Goal: Task Accomplishment & Management: Use online tool/utility

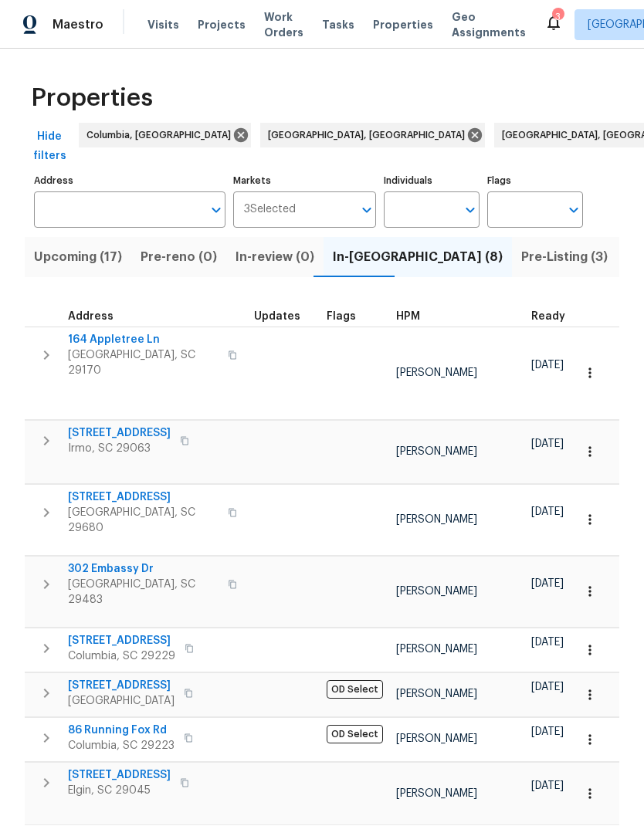
click at [521, 246] on span "Pre-Listing (3)" at bounding box center [564, 257] width 86 height 22
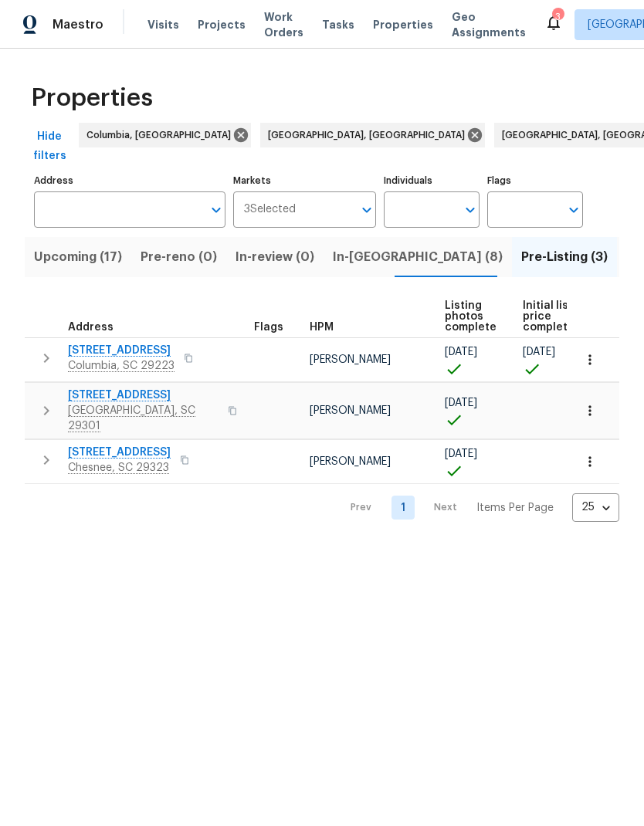
click at [86, 343] on span "2540 Chatsworth Rd" at bounding box center [121, 350] width 106 height 15
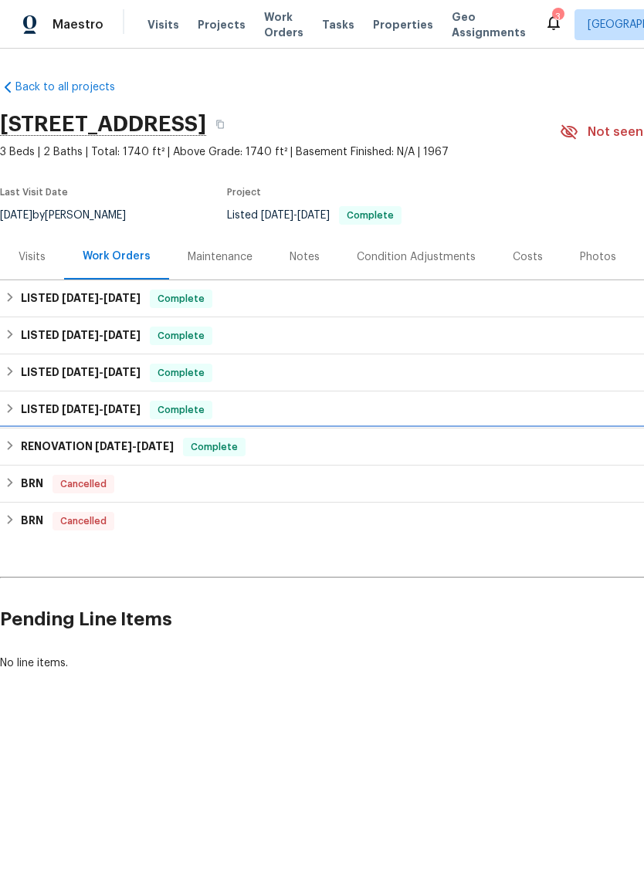
click at [84, 449] on h6 "RENOVATION [DATE] - [DATE]" at bounding box center [97, 447] width 153 height 19
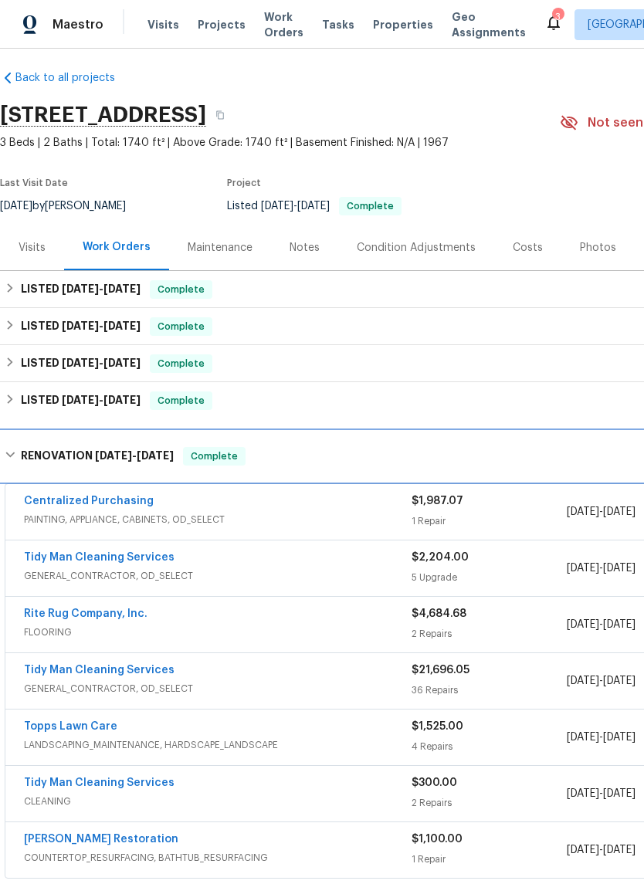
scroll to position [9, 0]
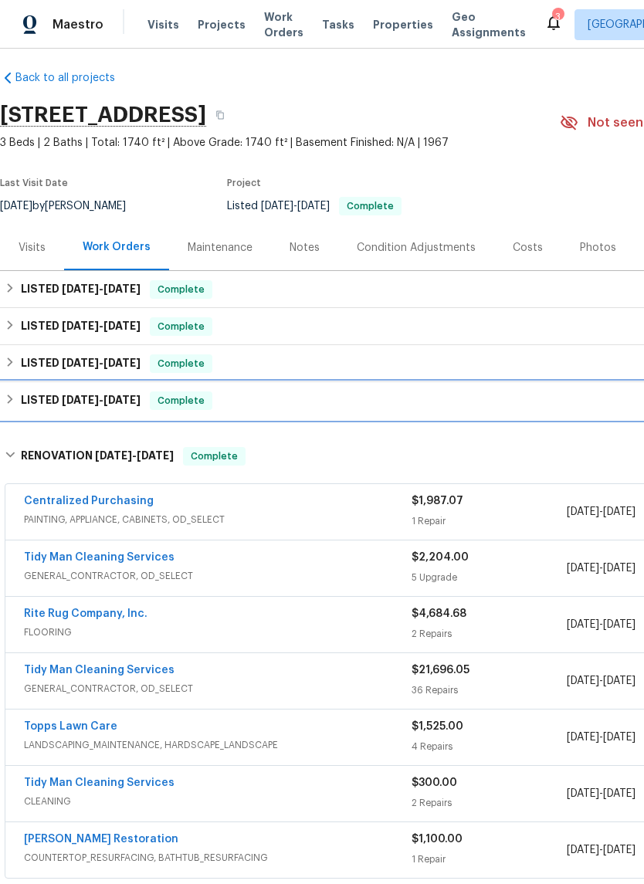
click at [195, 392] on div "Complete" at bounding box center [181, 400] width 63 height 19
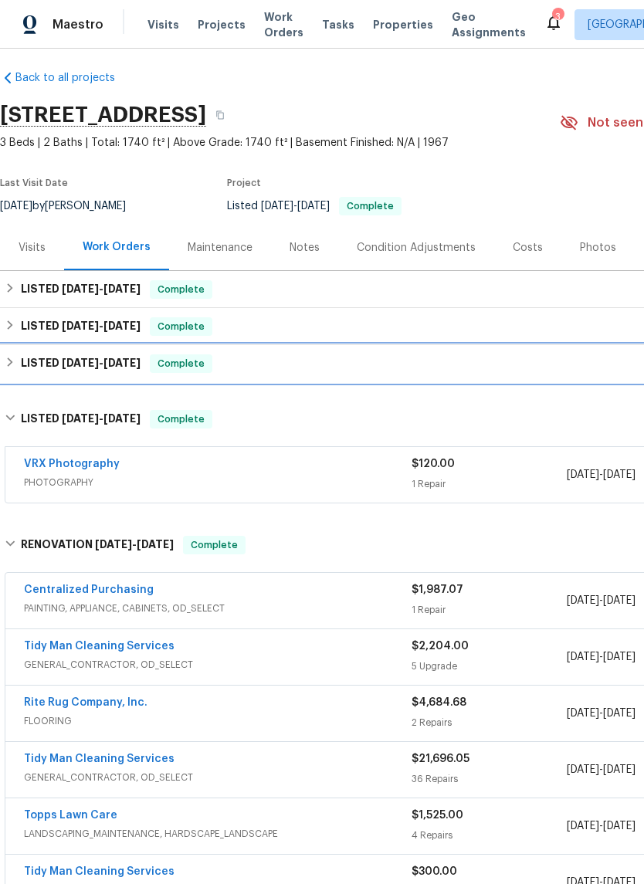
click at [223, 346] on div "LISTED [DATE] - [DATE] Complete" at bounding box center [436, 363] width 872 height 37
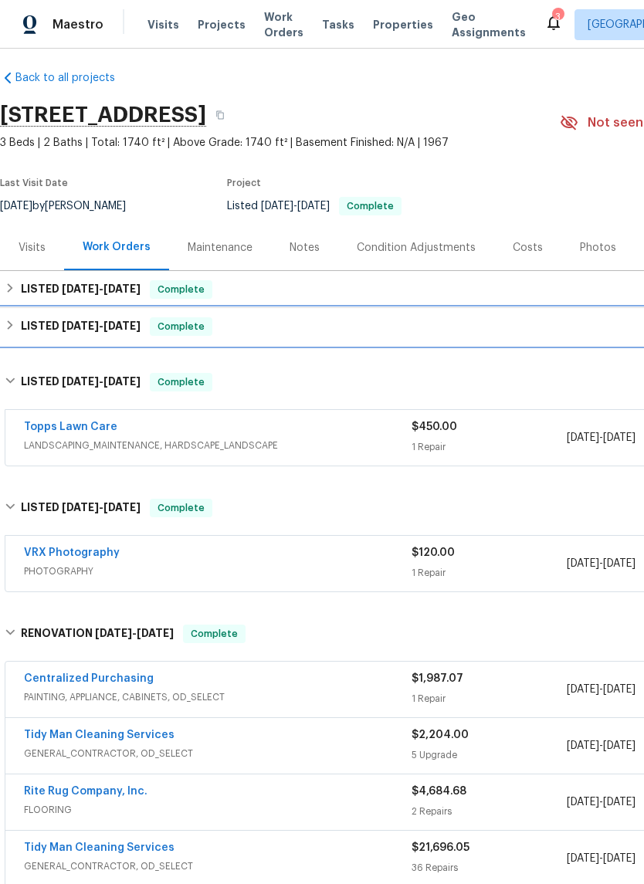
click at [232, 325] on div "LISTED [DATE] - [DATE] Complete" at bounding box center [436, 326] width 863 height 19
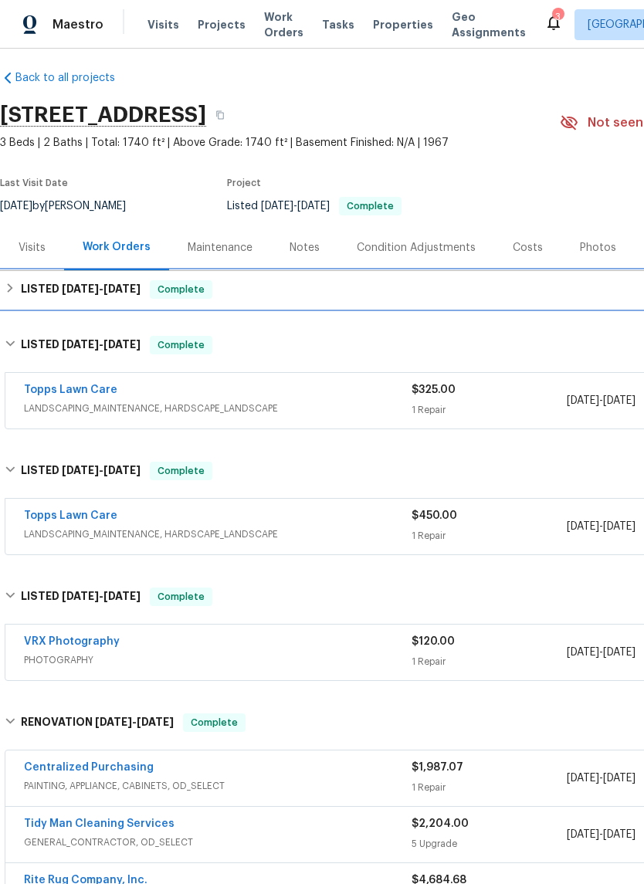
click at [240, 286] on div "LISTED [DATE] - [DATE] Complete" at bounding box center [436, 289] width 863 height 19
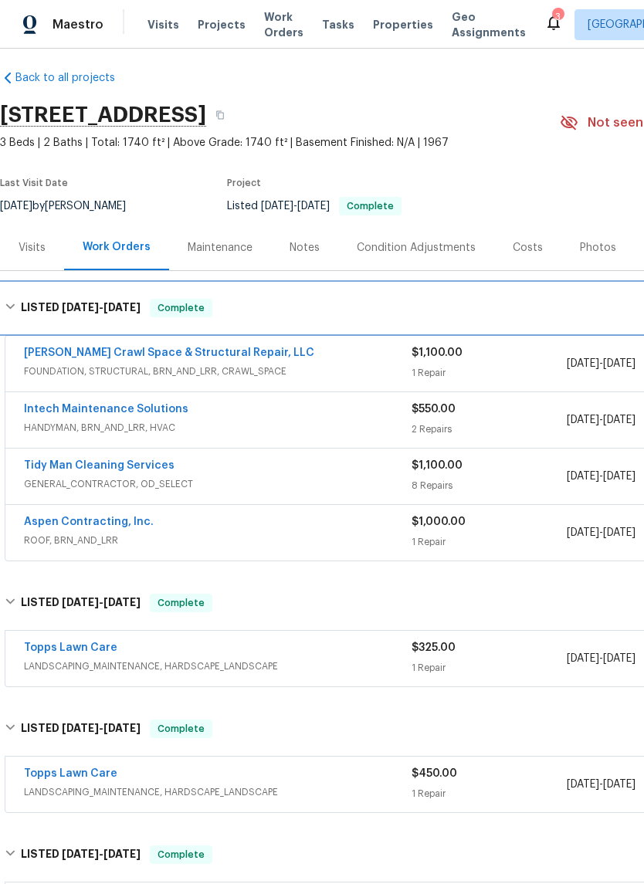
click at [140, 306] on span "[DATE]" at bounding box center [121, 307] width 37 height 11
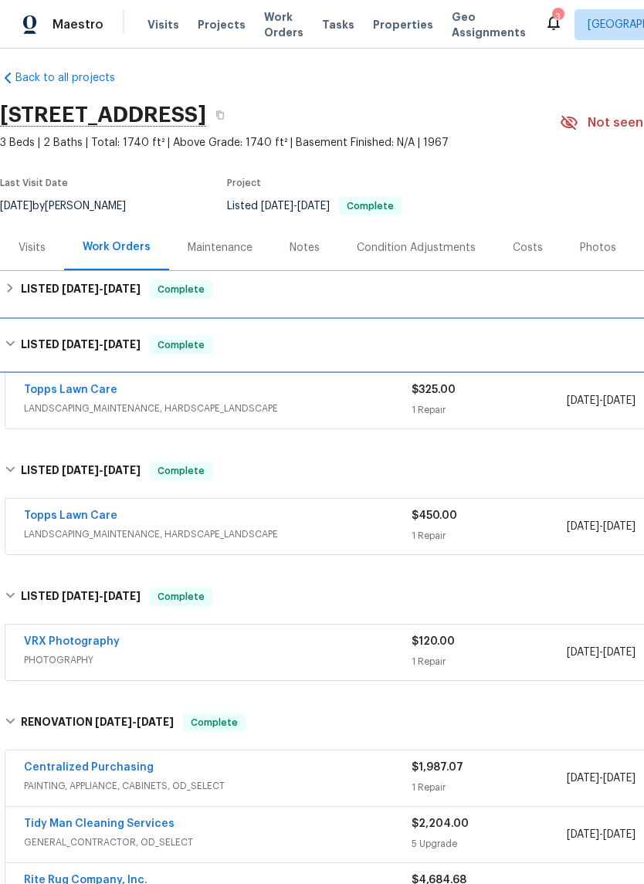
click at [157, 336] on div "Complete" at bounding box center [181, 345] width 63 height 19
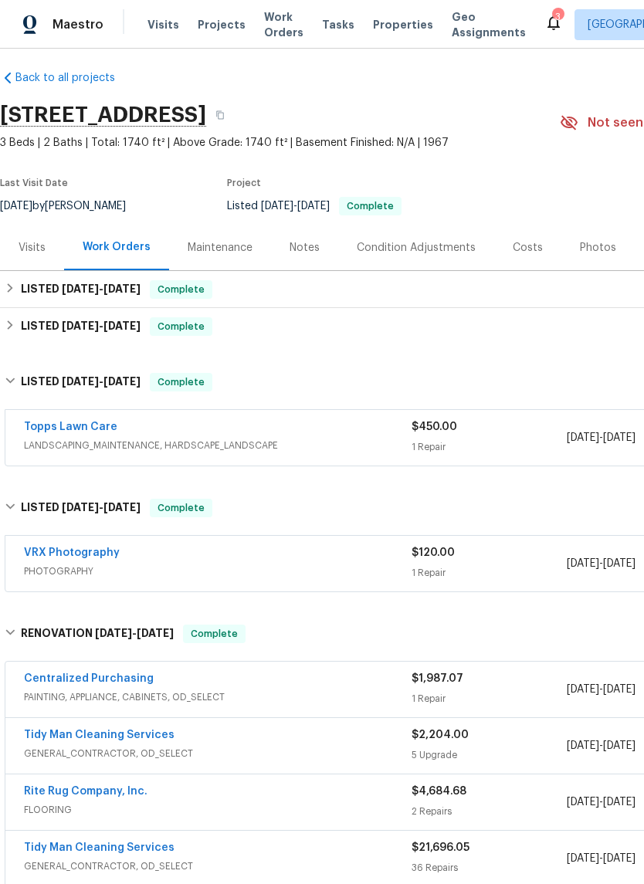
click at [282, 434] on div "Topps Lawn Care" at bounding box center [217, 428] width 387 height 19
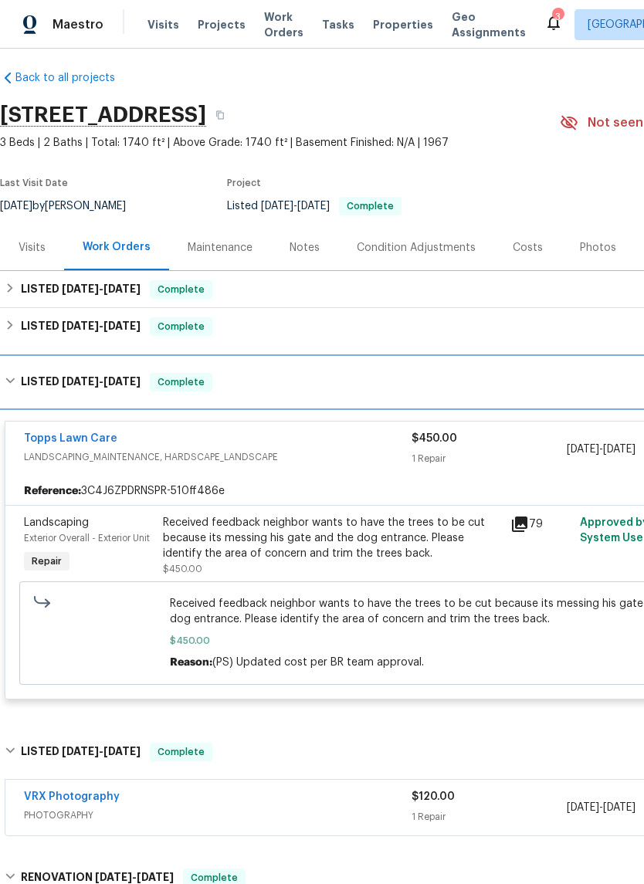
click at [148, 380] on div "LISTED [DATE] - [DATE] Complete" at bounding box center [436, 382] width 863 height 19
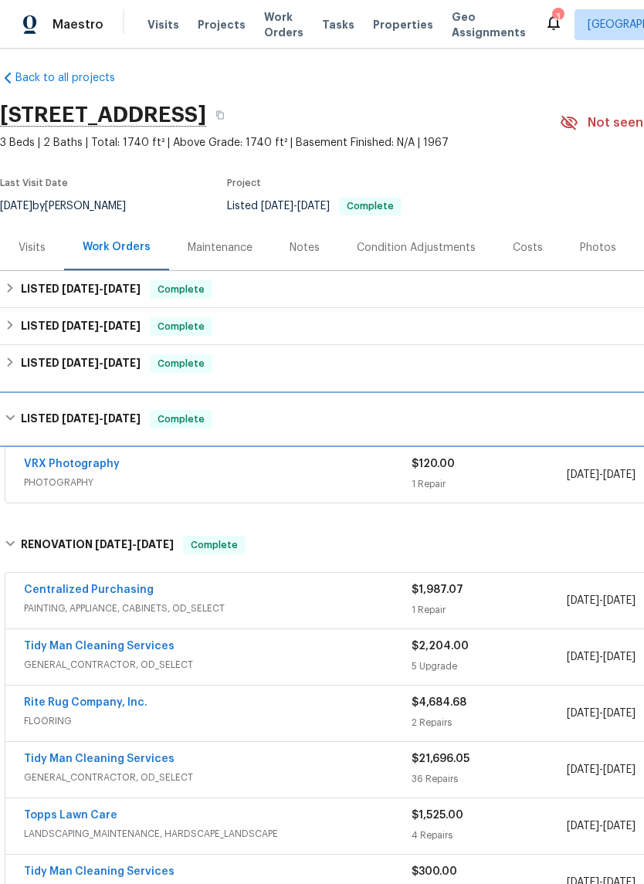
click at [147, 407] on div "LISTED [DATE] - [DATE] Complete" at bounding box center [436, 418] width 872 height 49
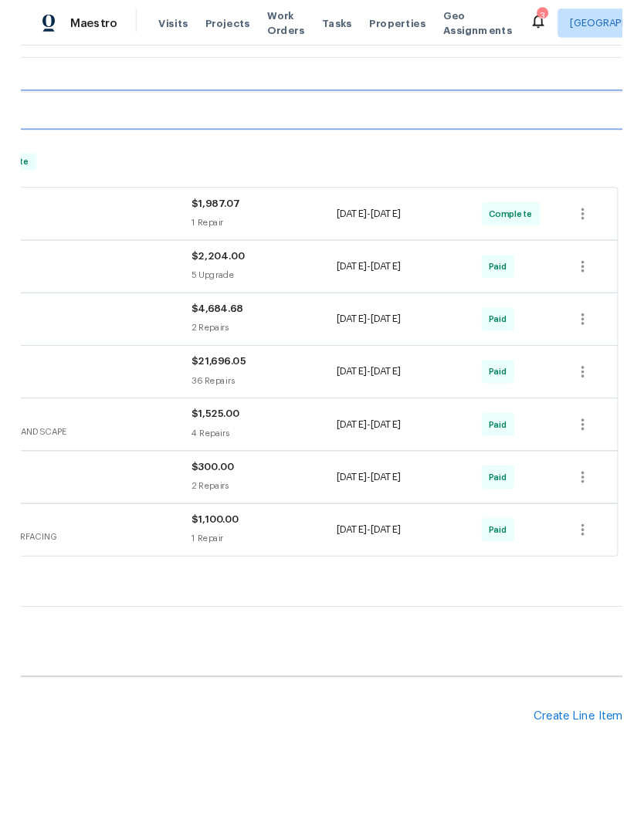
scroll to position [292, 228]
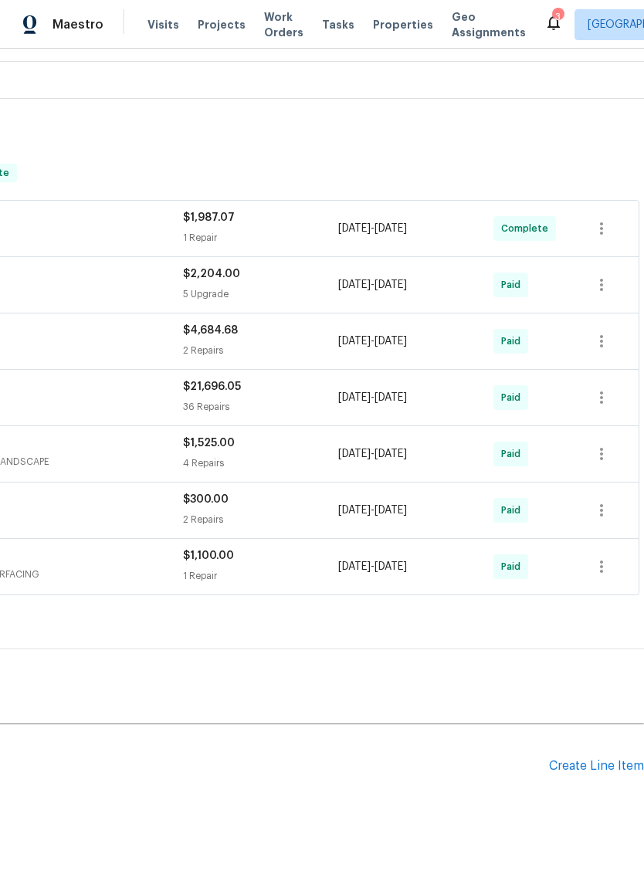
click at [600, 766] on div "Create Line Item" at bounding box center [596, 766] width 95 height 15
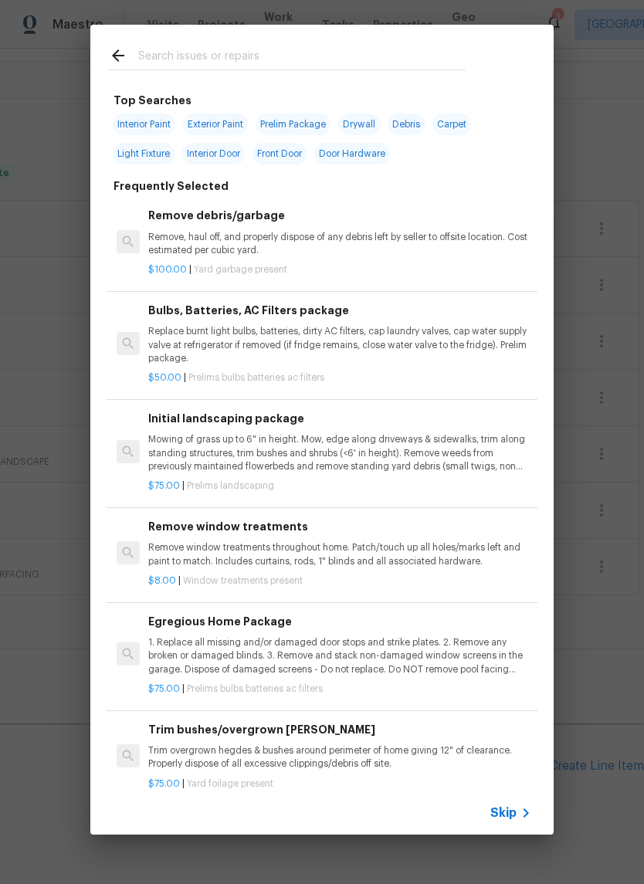
click at [200, 43] on div at bounding box center [287, 55] width 394 height 61
click at [234, 61] on input "text" at bounding box center [301, 57] width 327 height 23
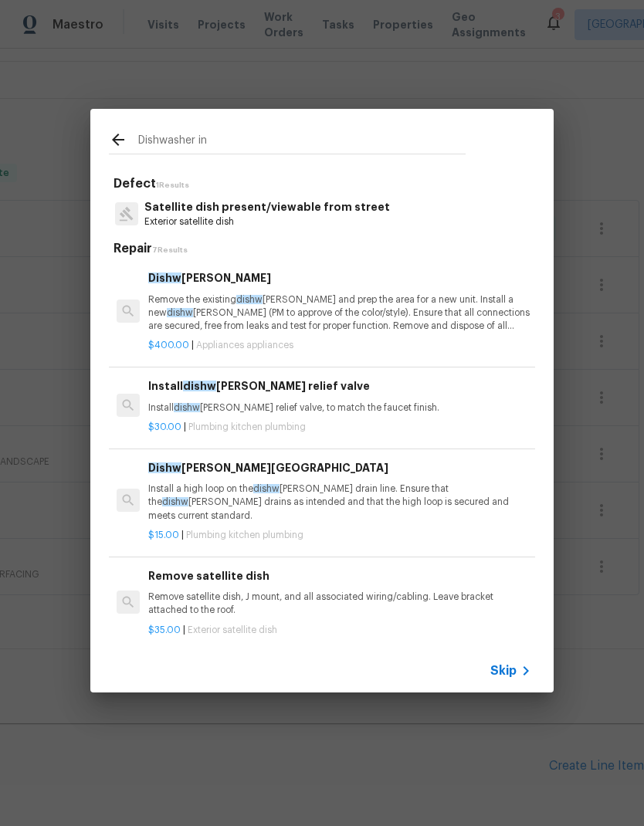
type input "Dishwasher ins"
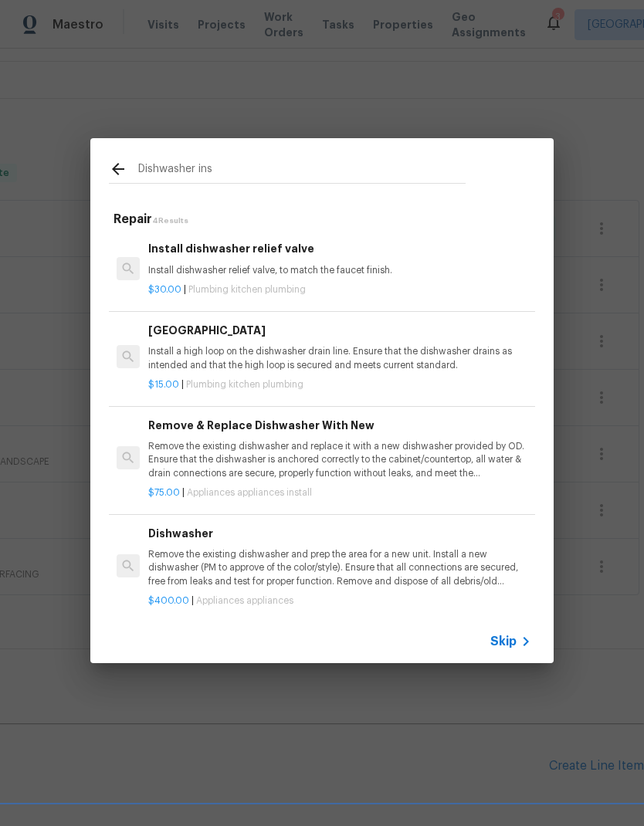
click at [498, 452] on p "Remove the existing dishwasher and replace it with a new dishwasher provided by…" at bounding box center [339, 459] width 383 height 39
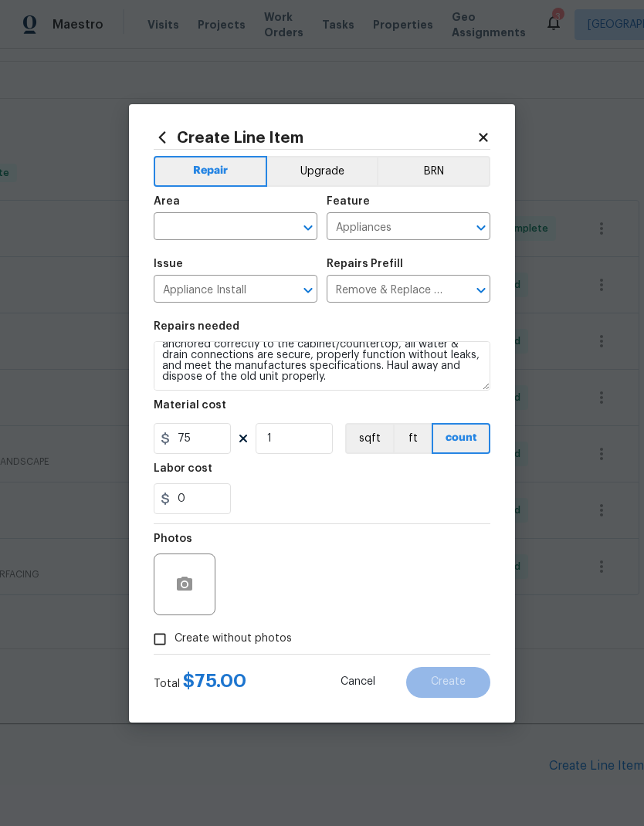
scroll to position [32, 0]
click at [173, 645] on input "Create without photos" at bounding box center [159, 638] width 29 height 29
checkbox input "true"
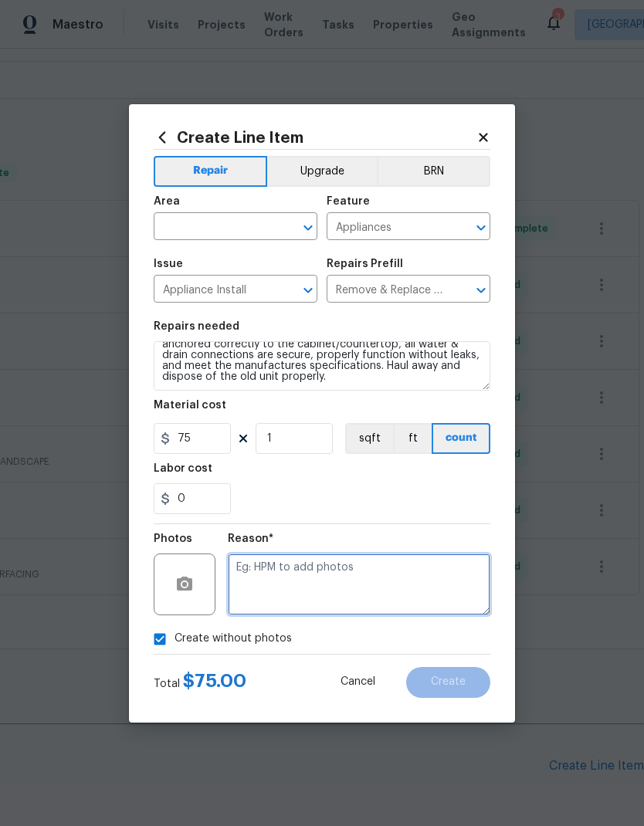
click at [445, 572] on textarea at bounding box center [359, 584] width 262 height 62
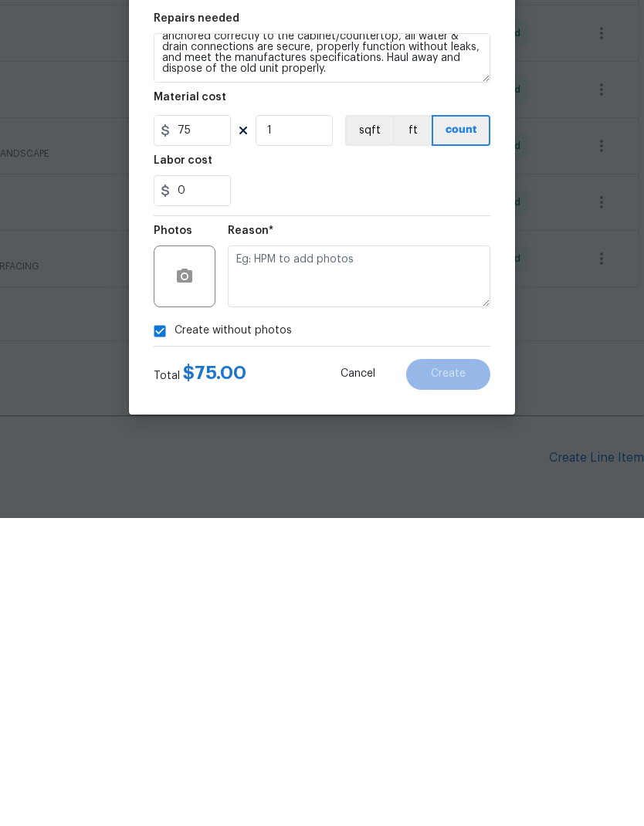
click at [370, 667] on button "Cancel" at bounding box center [358, 682] width 84 height 31
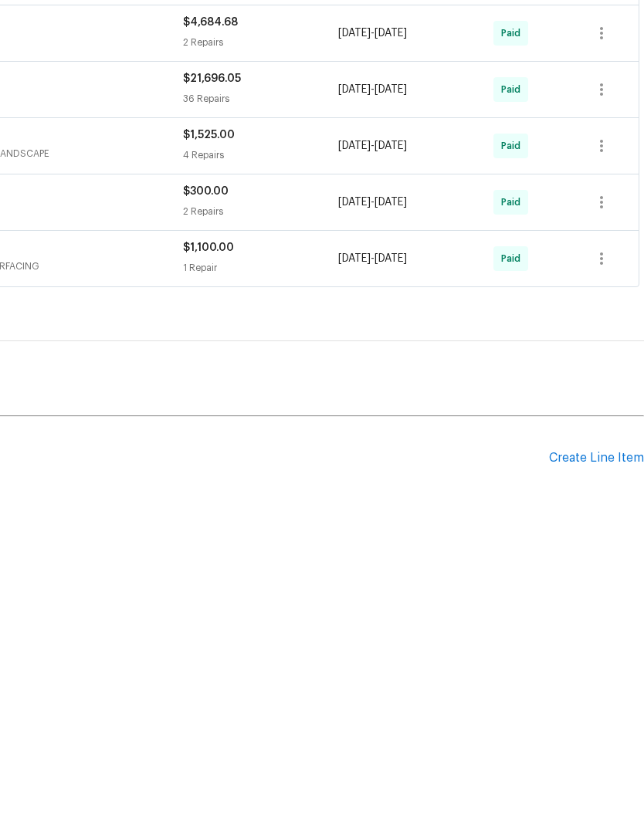
scroll to position [62, 0]
